Goal: Participate in discussion: Engage in conversation with other users on a specific topic

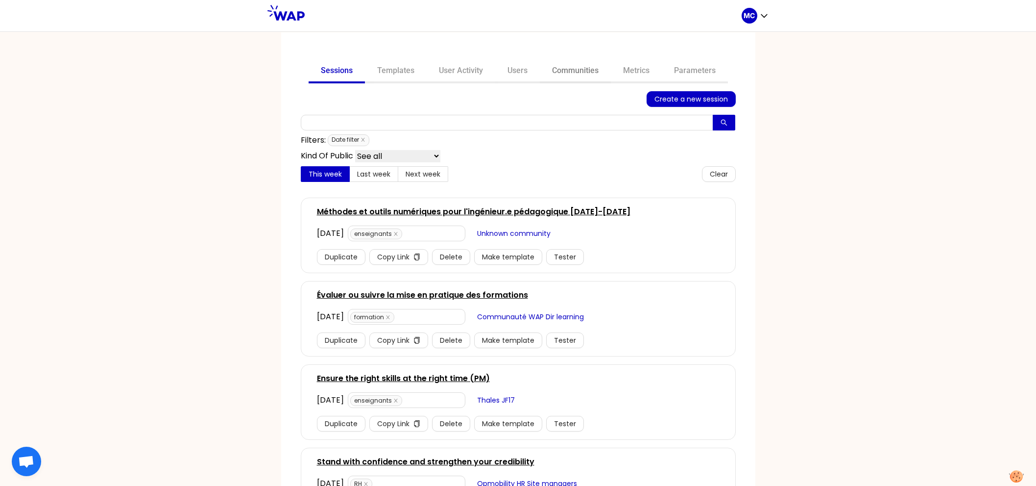
click at [560, 73] on link "Communities" at bounding box center [575, 72] width 71 height 24
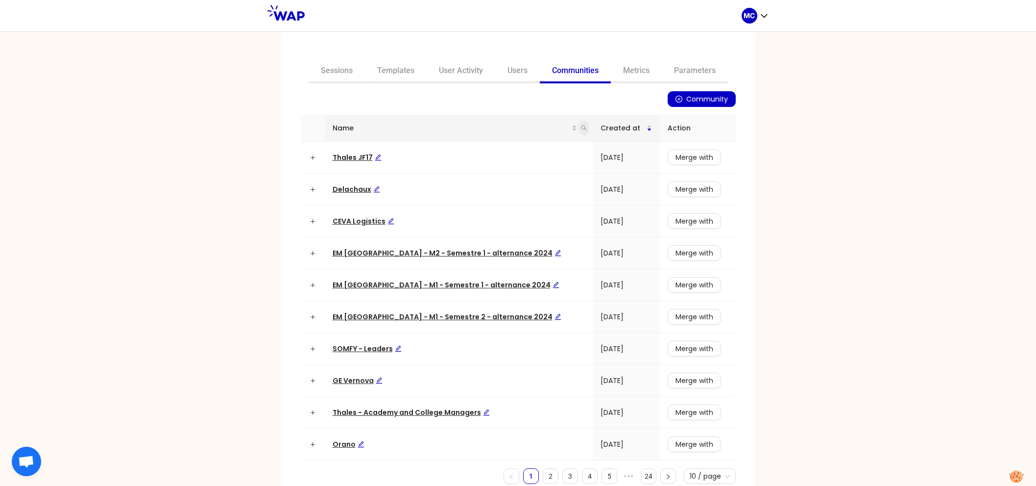
click at [581, 125] on icon "search" at bounding box center [584, 128] width 6 height 6
type input "ceva"
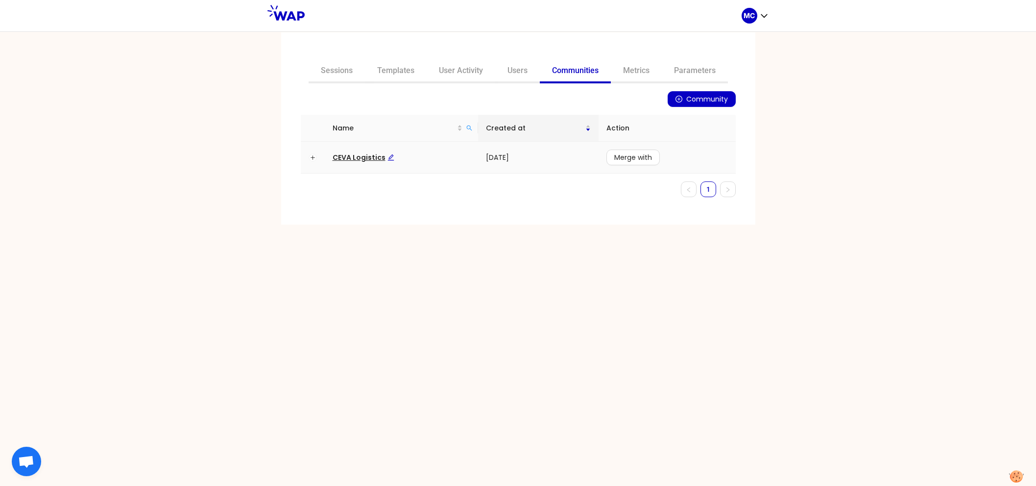
click at [341, 155] on span "CEVA Logistics" at bounding box center [364, 157] width 62 height 10
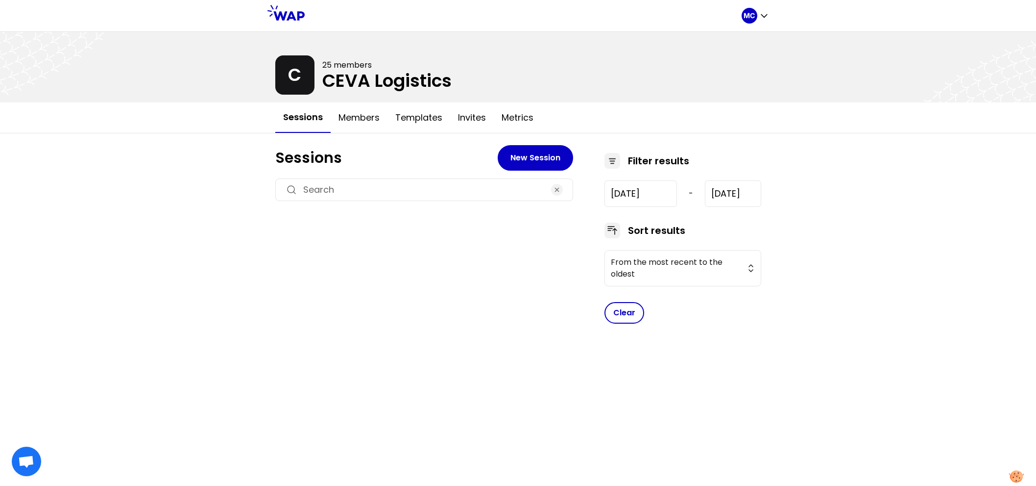
type input "[DATE]"
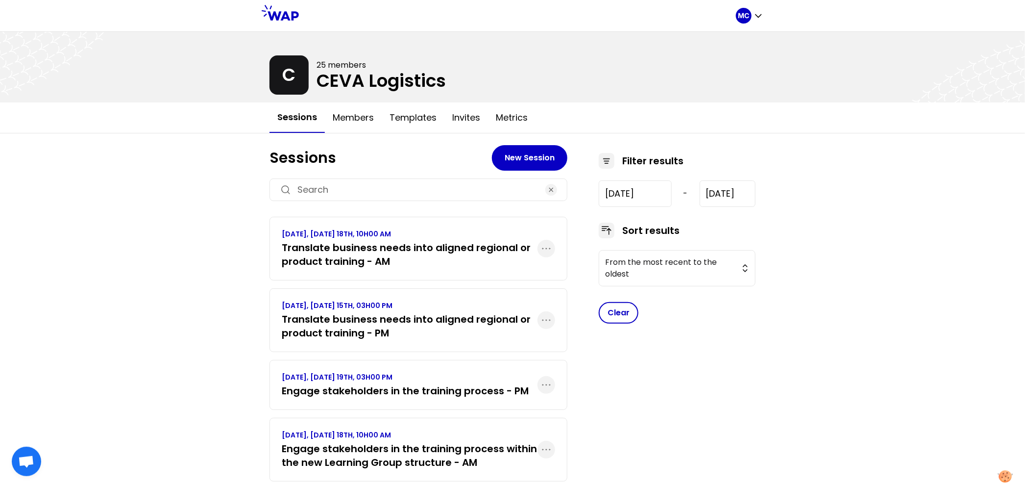
click at [352, 319] on h3 "Translate business needs into aligned regional or product training - PM" at bounding box center [410, 325] width 256 height 27
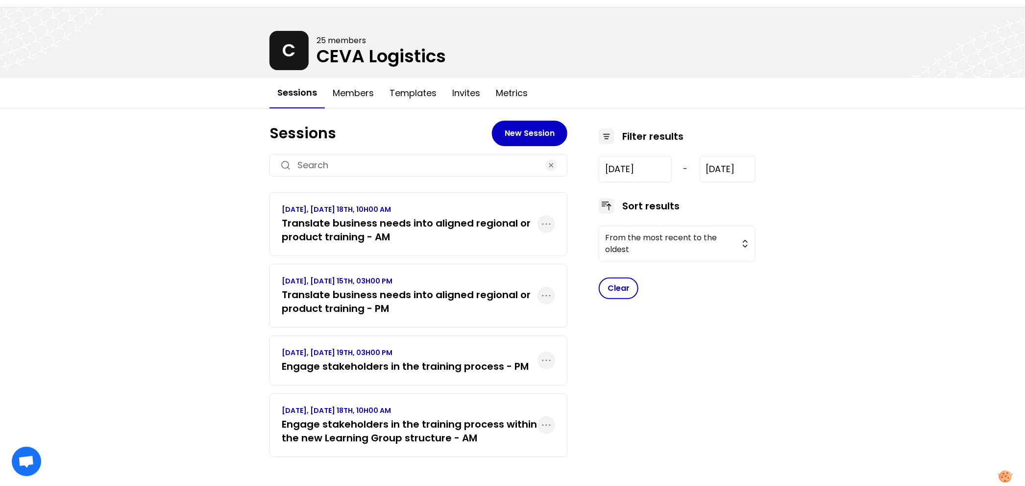
click at [351, 407] on p "[DATE], [DATE] 18TH, 10H00 AM" at bounding box center [410, 410] width 256 height 10
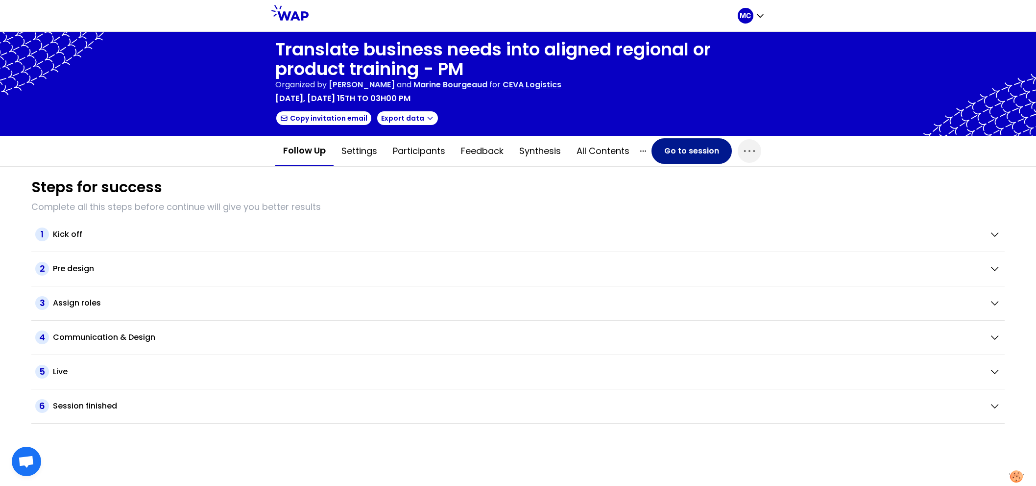
click at [714, 153] on button "Go to session" at bounding box center [692, 150] width 80 height 25
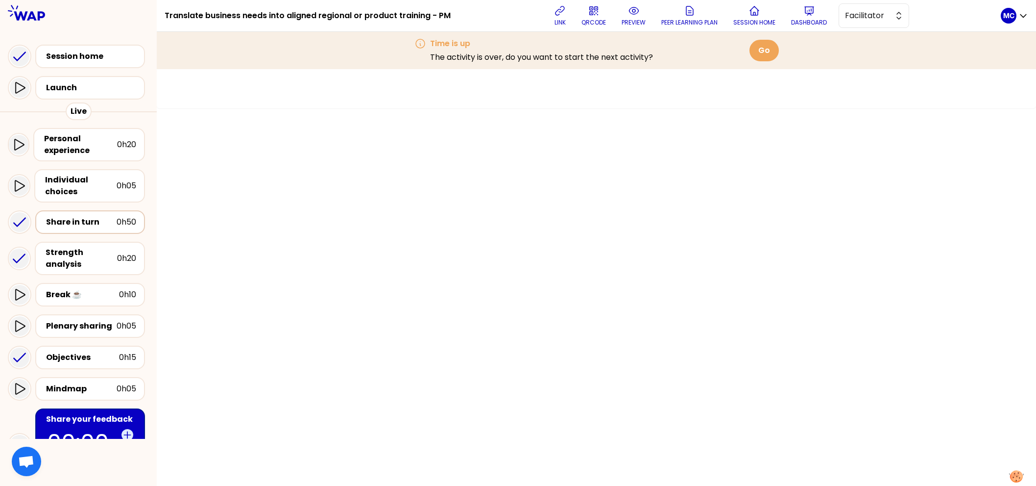
click at [79, 216] on div "Share in turn" at bounding box center [81, 222] width 71 height 12
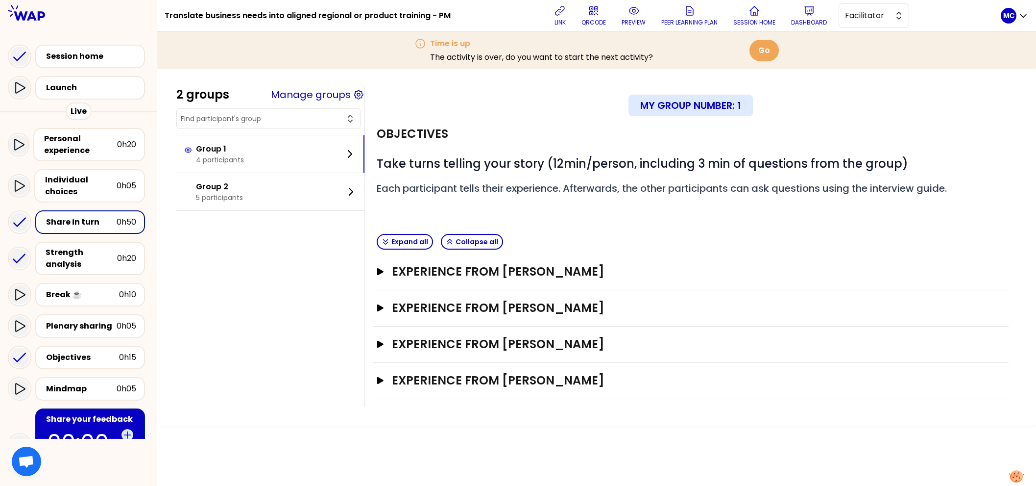
click at [610, 279] on div "Experience from Susan Reddish Open" at bounding box center [691, 272] width 636 height 36
click at [624, 272] on h3 "Experience from Susan Reddish" at bounding box center [682, 272] width 580 height 16
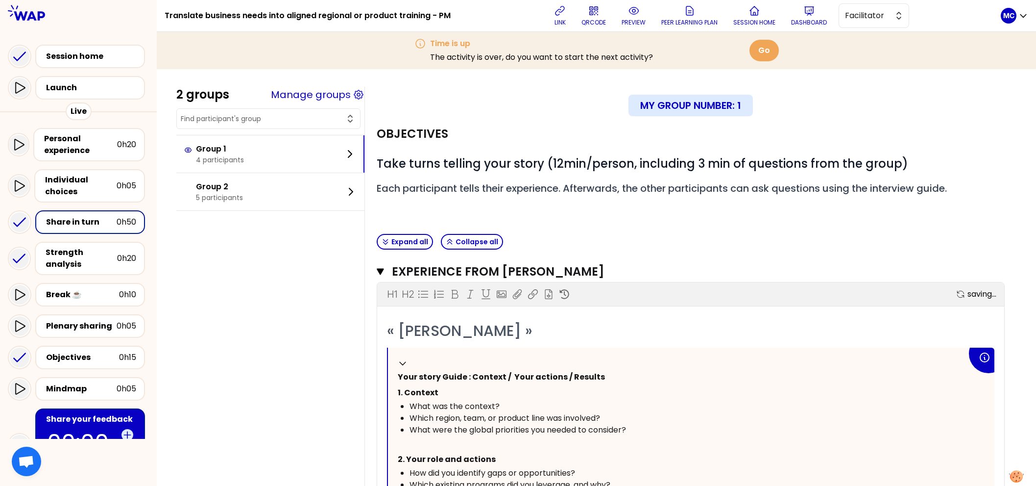
scroll to position [131, 0]
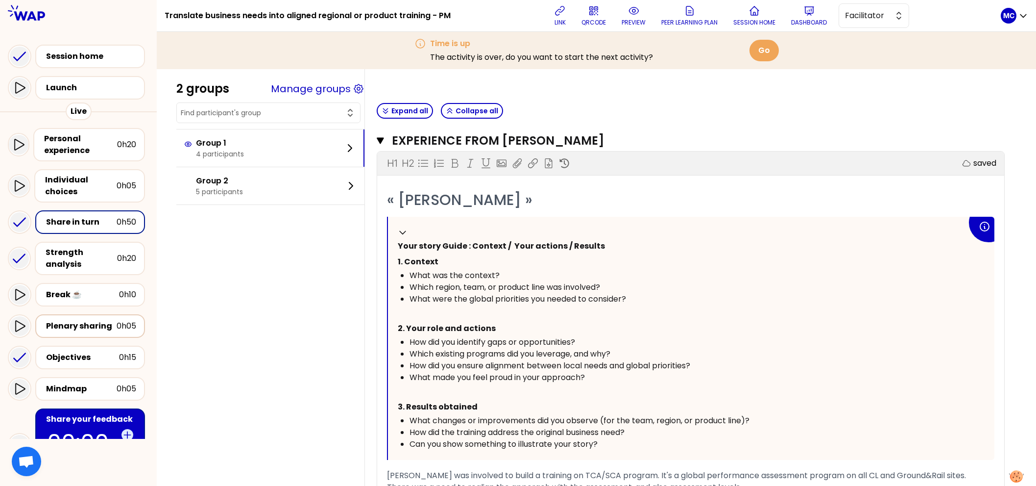
click at [82, 320] on div "Plenary sharing" at bounding box center [81, 326] width 71 height 12
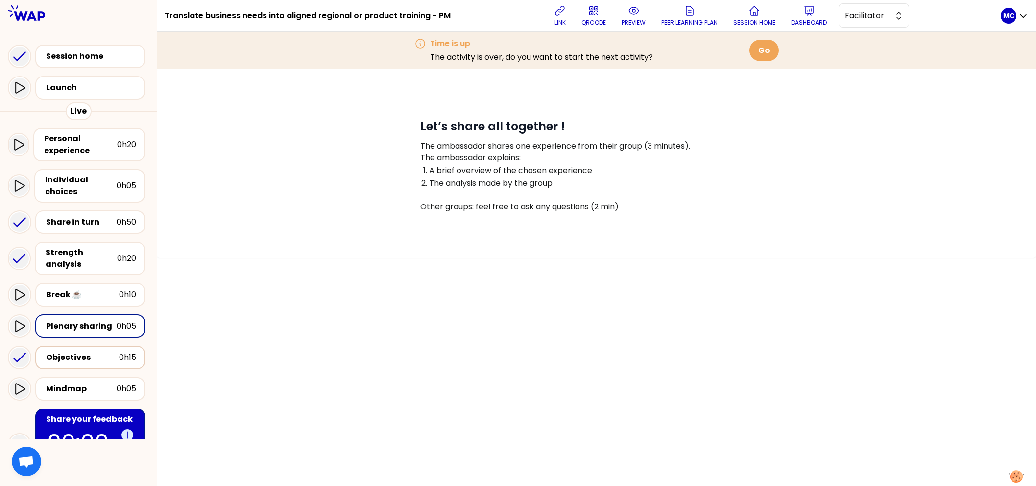
click at [86, 351] on div "Objectives" at bounding box center [82, 357] width 73 height 12
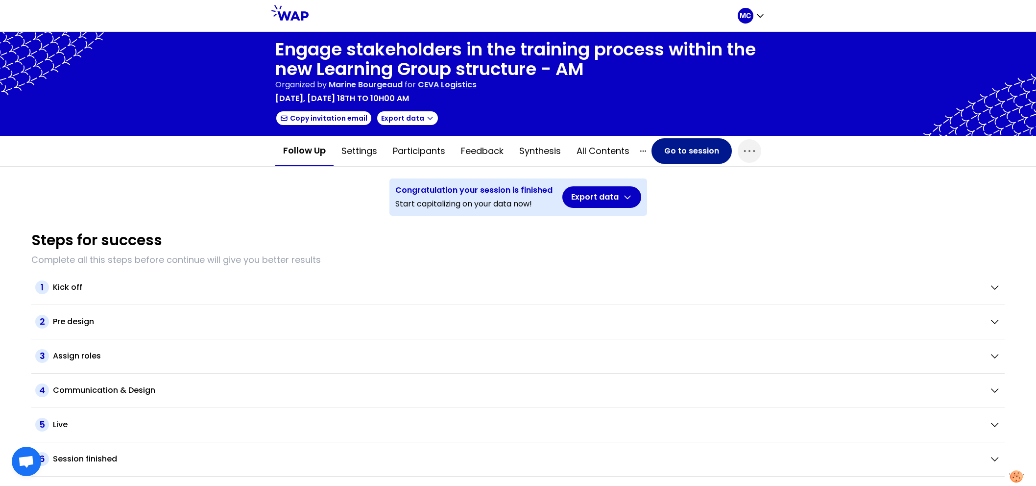
click at [689, 151] on button "Go to session" at bounding box center [692, 150] width 80 height 25
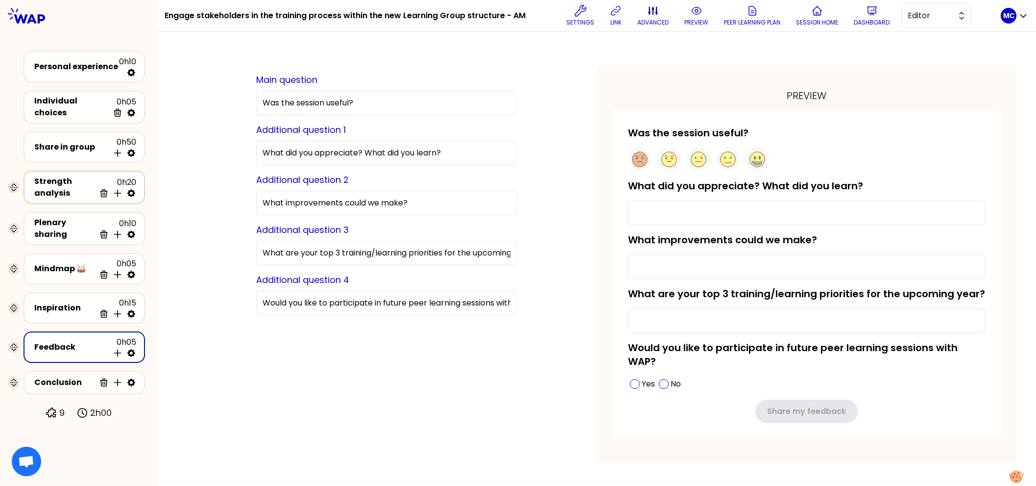
click at [66, 186] on div "Strength analysis" at bounding box center [64, 187] width 61 height 24
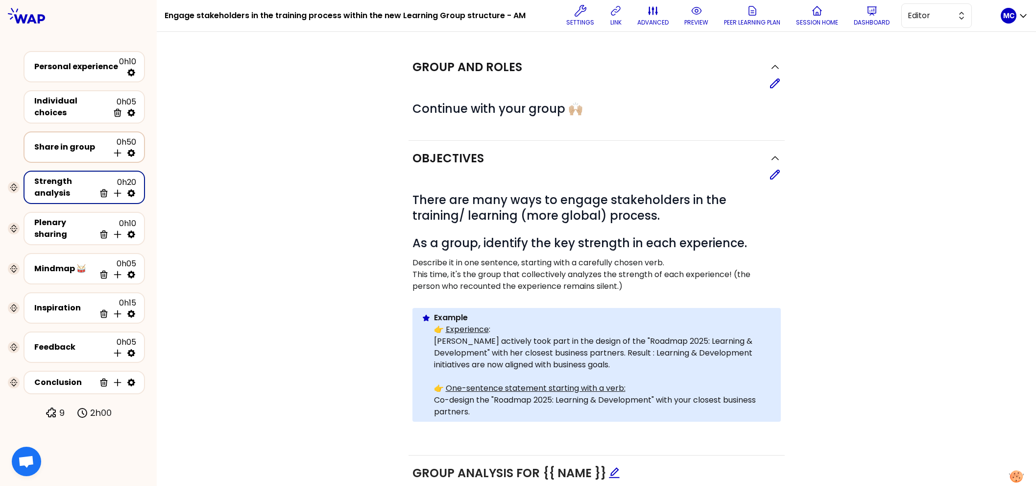
click at [76, 148] on div "Share in group" at bounding box center [71, 147] width 74 height 12
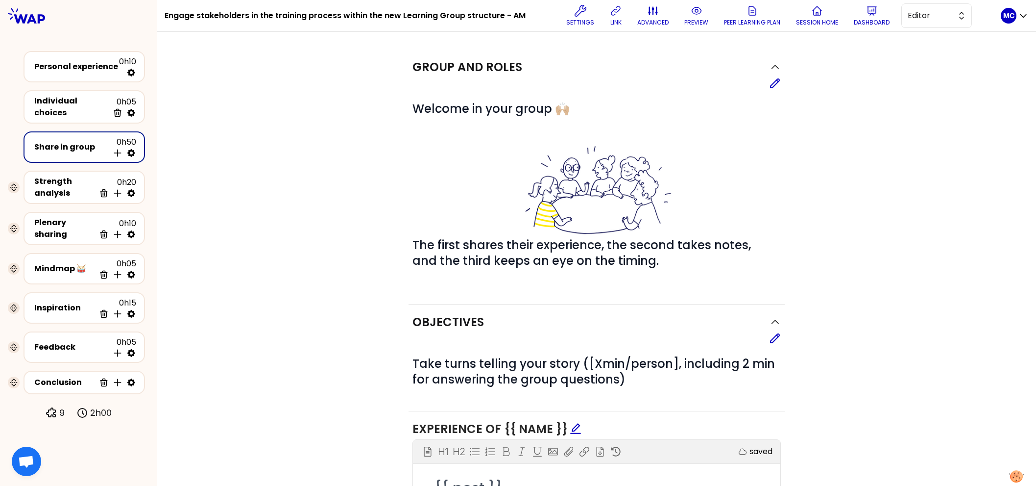
scroll to position [117, 0]
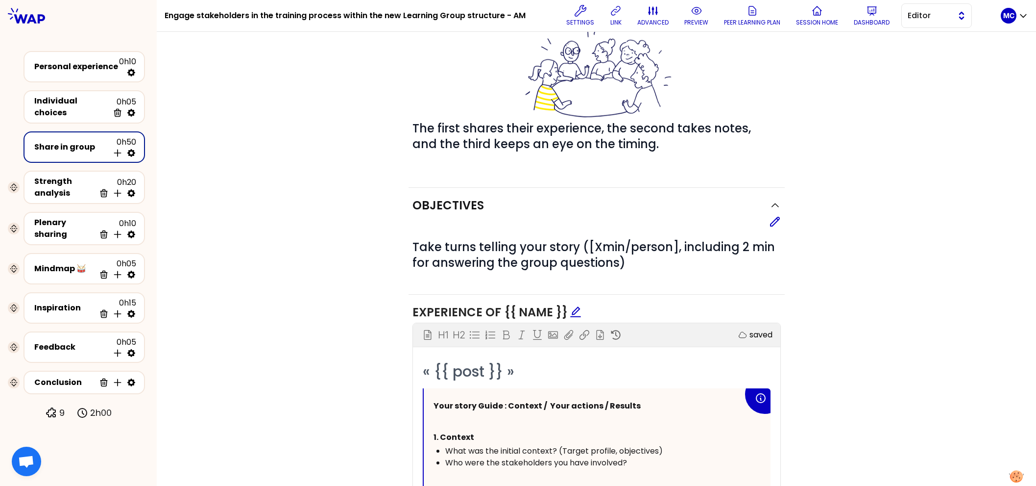
click at [924, 27] on button "Editor" at bounding box center [937, 15] width 71 height 25
click at [922, 50] on span "Facilitator" at bounding box center [943, 56] width 42 height 12
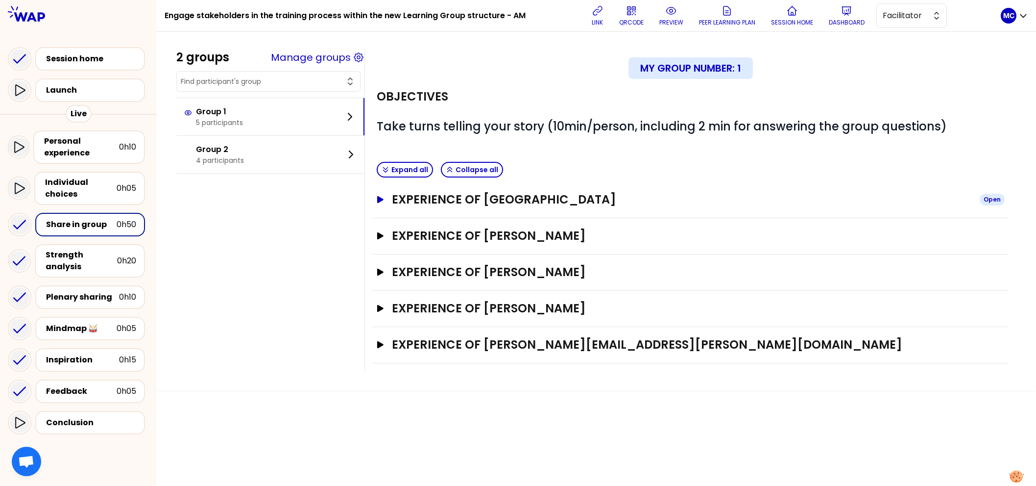
click at [570, 204] on h3 "Experience of [GEOGRAPHIC_DATA]" at bounding box center [682, 200] width 580 height 16
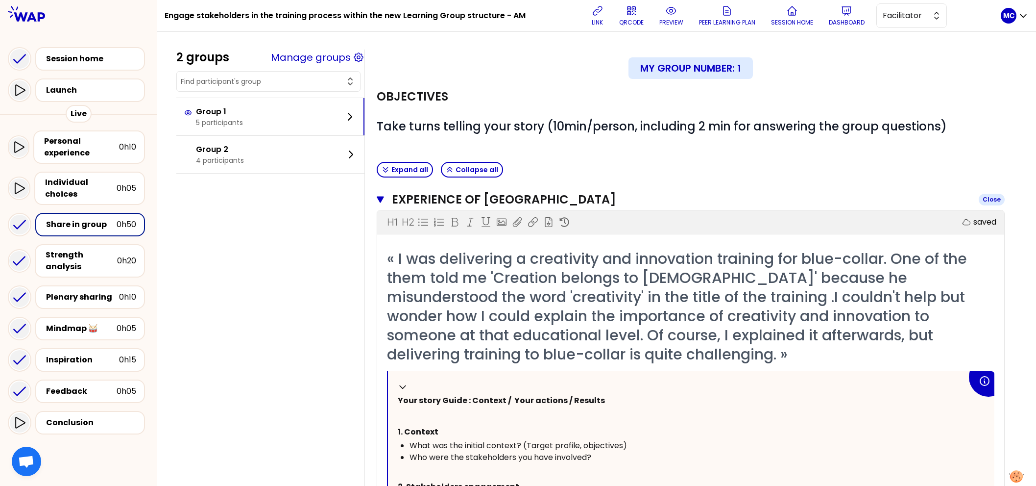
click at [669, 193] on h3 "Experience of [GEOGRAPHIC_DATA]" at bounding box center [681, 200] width 579 height 16
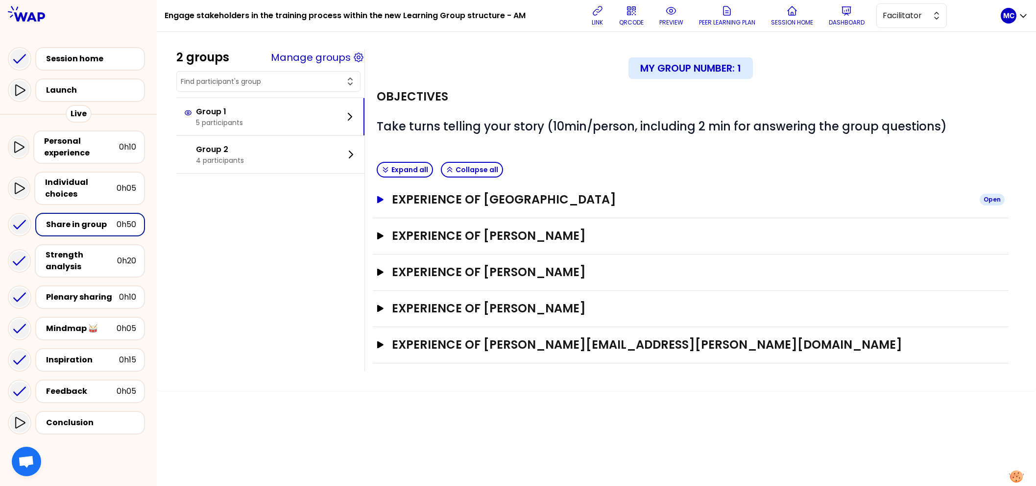
click at [669, 193] on h3 "Experience of [GEOGRAPHIC_DATA]" at bounding box center [682, 200] width 580 height 16
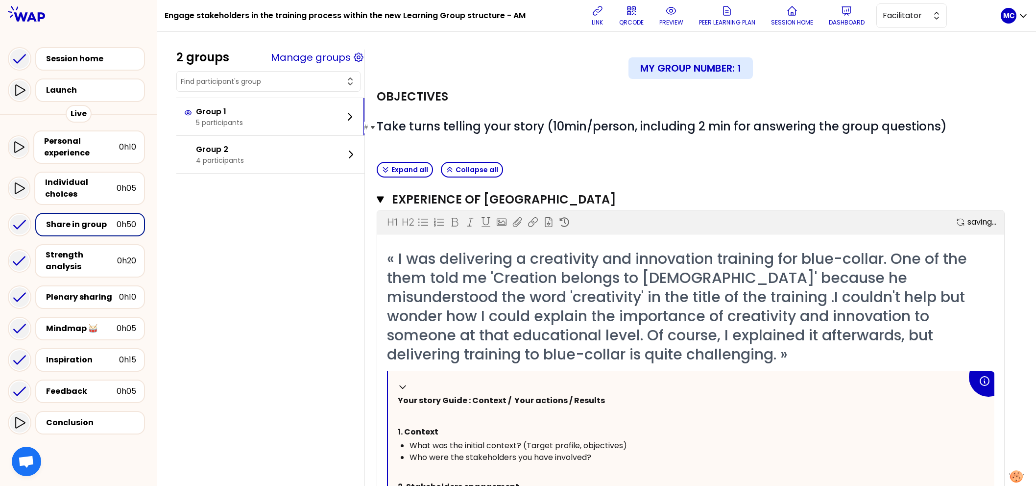
click at [727, 127] on span "Take turns telling your story (10min/person, including 2 min for answering the …" at bounding box center [662, 126] width 570 height 16
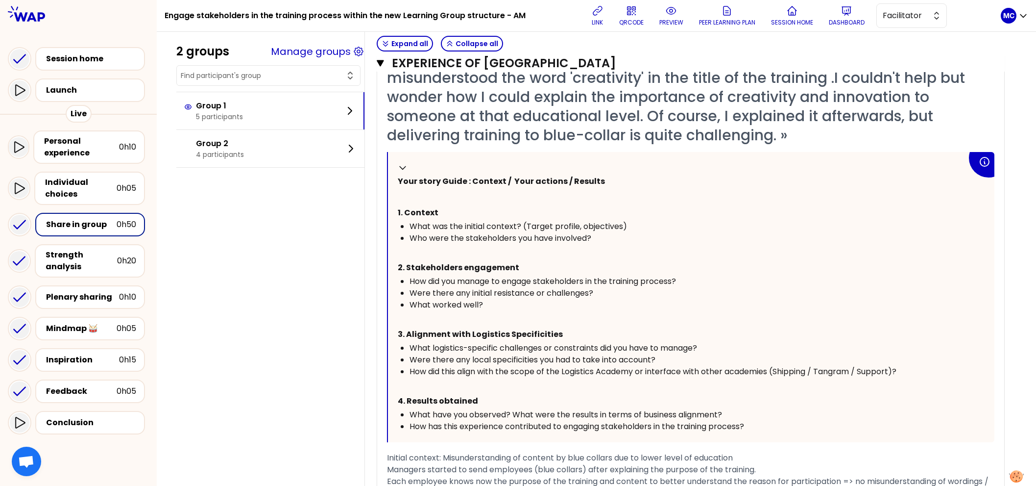
scroll to position [223, 0]
